Goal: Task Accomplishment & Management: Manage account settings

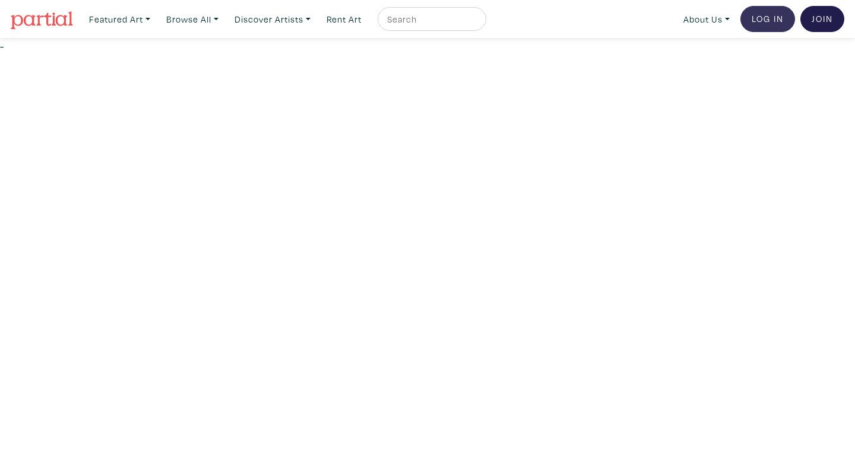
click at [770, 23] on link "Log In" at bounding box center [768, 19] width 55 height 26
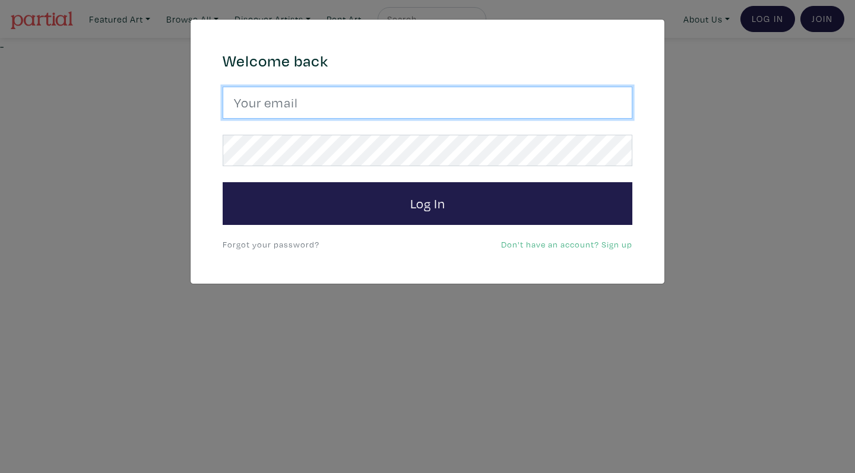
click at [286, 110] on input "email" at bounding box center [428, 103] width 410 height 32
type input "[EMAIL_ADDRESS][DOMAIN_NAME]"
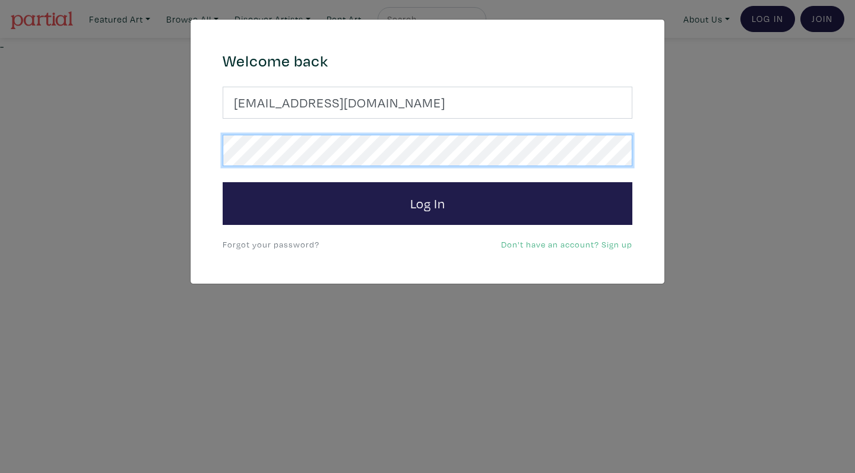
click at [428, 203] on button "Log In" at bounding box center [428, 203] width 410 height 43
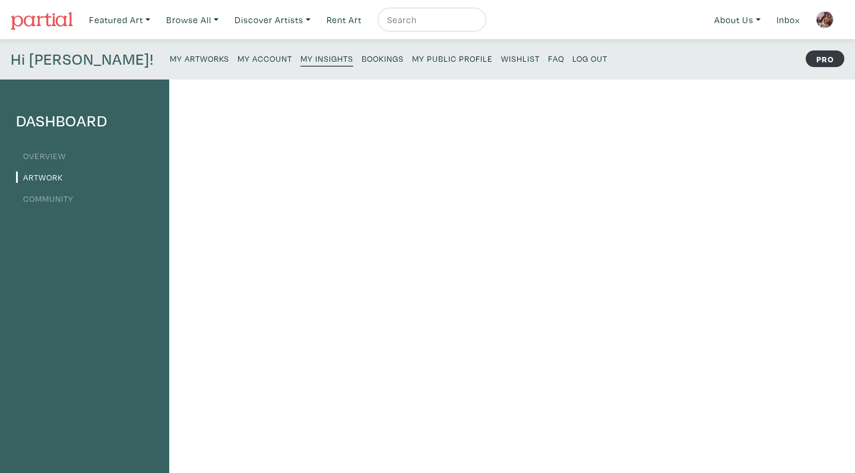
click at [362, 53] on link "Bookings" at bounding box center [383, 58] width 42 height 16
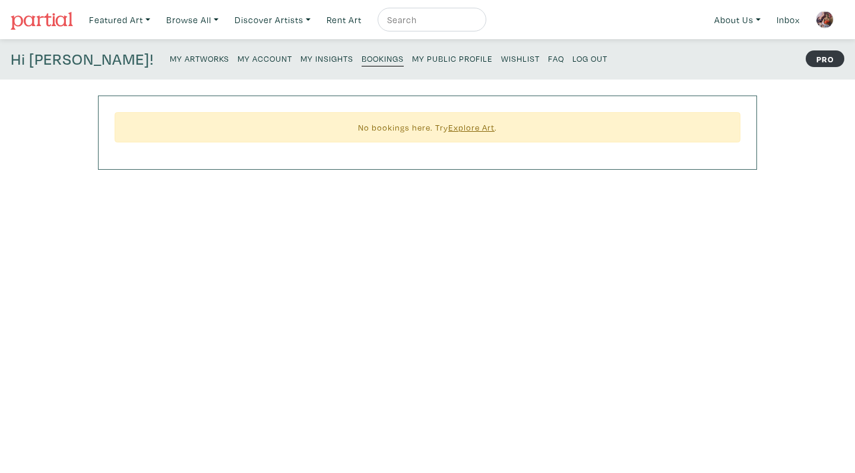
click at [301, 57] on small "My Insights" at bounding box center [327, 58] width 53 height 11
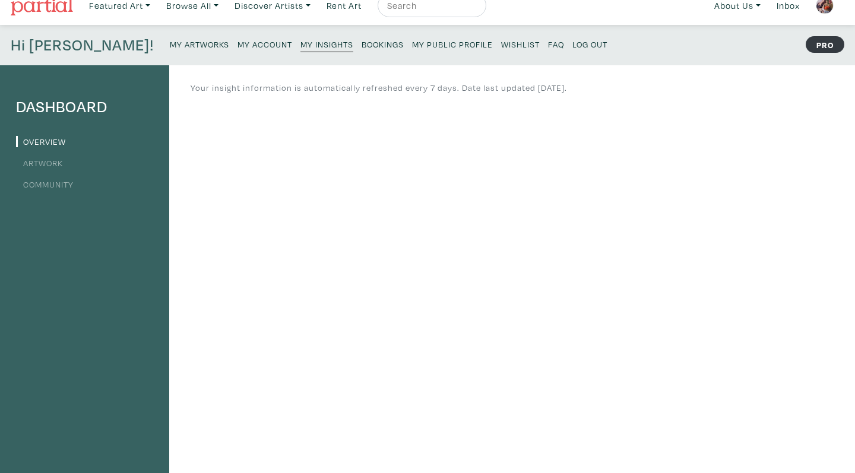
scroll to position [26, 0]
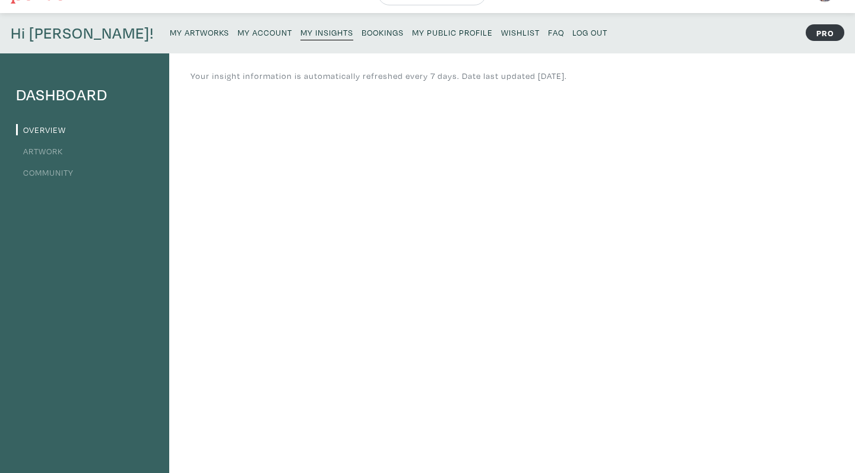
click at [50, 154] on link "Artwork" at bounding box center [39, 151] width 47 height 11
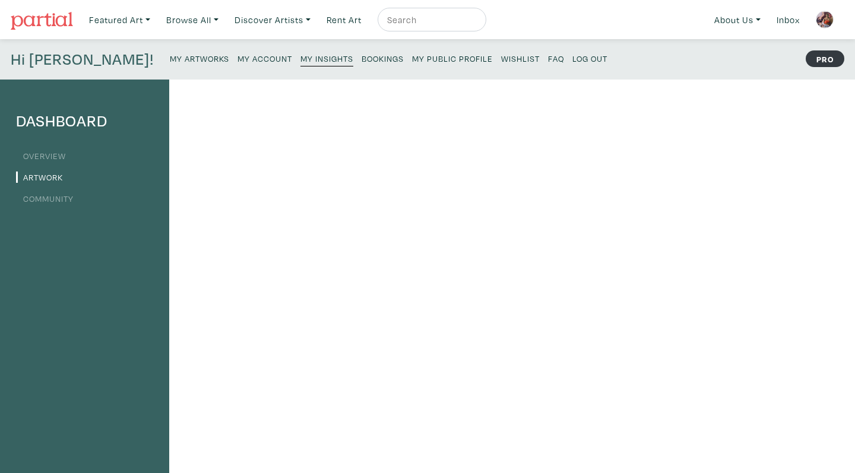
click at [822, 21] on img at bounding box center [825, 20] width 18 height 18
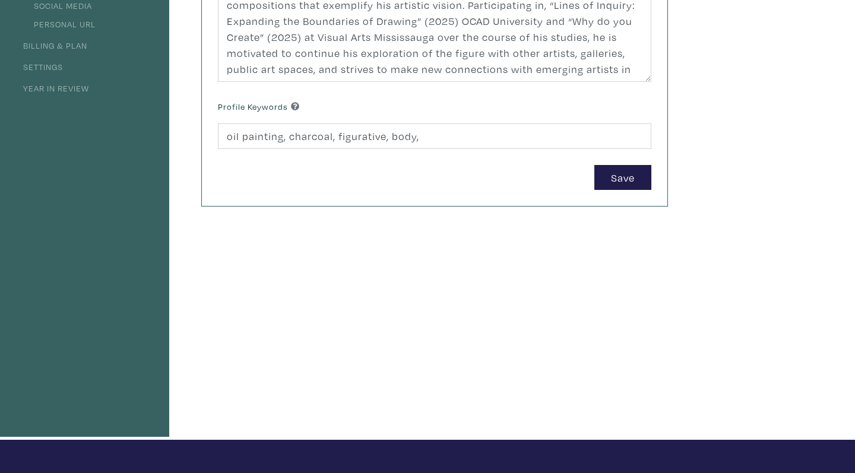
scroll to position [77, 0]
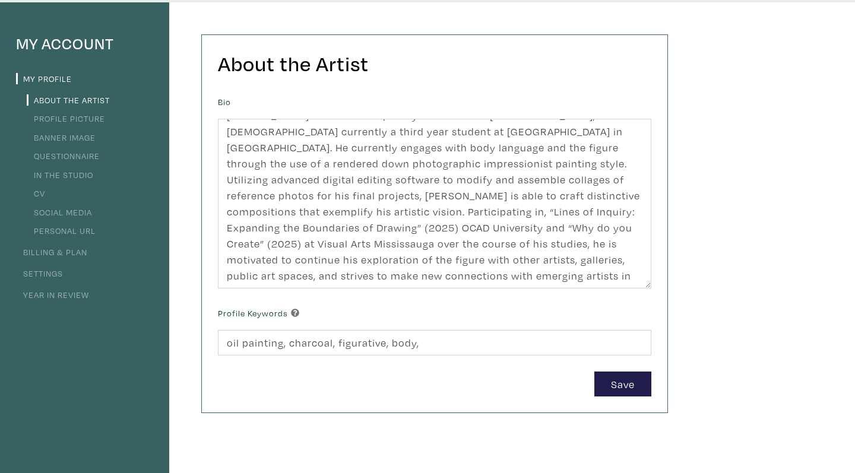
click at [43, 117] on link "Profile Picture" at bounding box center [66, 118] width 78 height 11
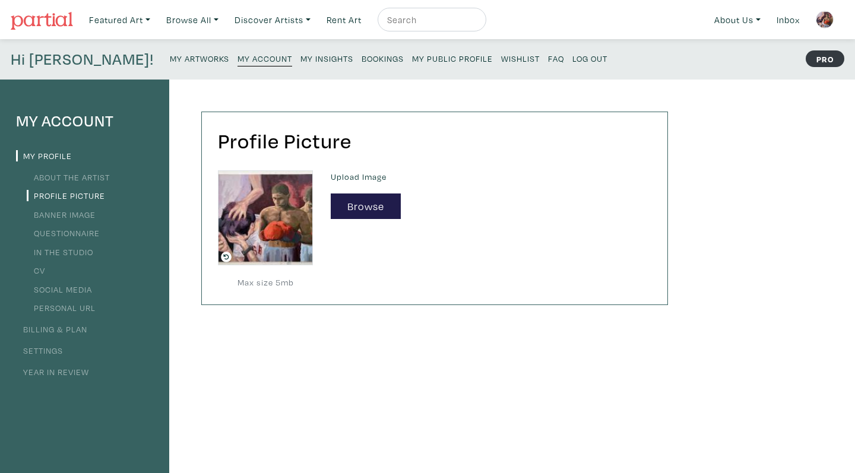
click at [56, 290] on link "Social Media" at bounding box center [59, 289] width 65 height 11
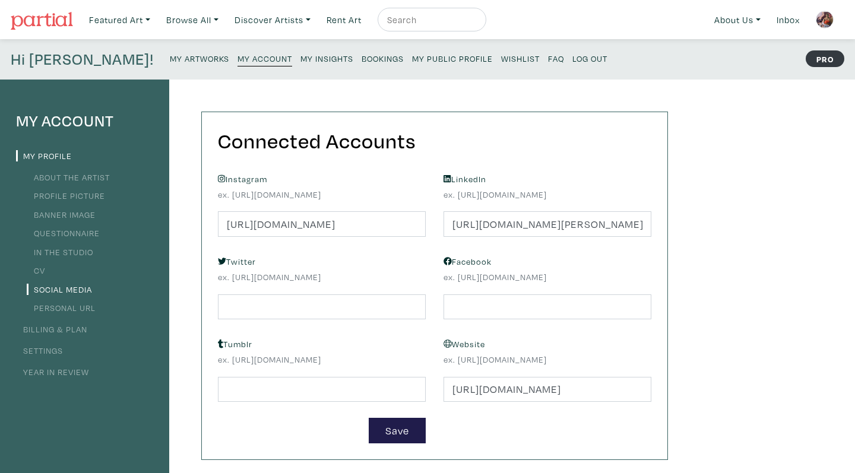
click at [64, 304] on link "Personal URL" at bounding box center [61, 307] width 69 height 11
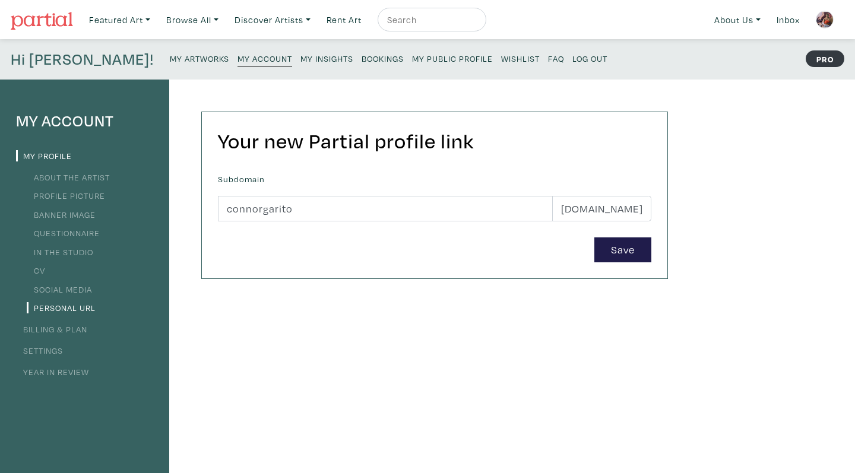
click at [820, 12] on img at bounding box center [825, 20] width 18 height 18
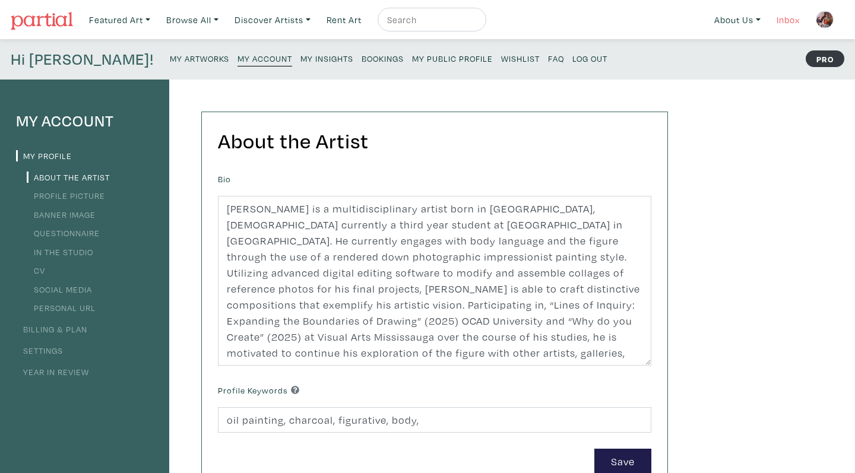
click at [782, 23] on link "Inbox" at bounding box center [789, 20] width 34 height 24
